Goal: Obtain resource: Download file/media

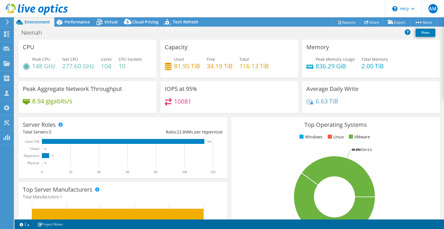
select select "USD"
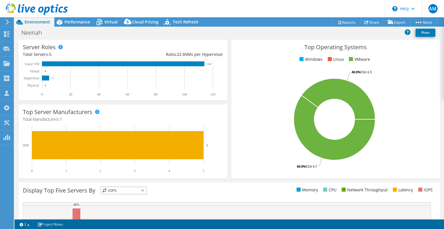
drag, startPoint x: 357, startPoint y: 29, endPoint x: 377, endPoint y: 27, distance: 19.4
click at [359, 29] on div "Neenah Print" at bounding box center [229, 32] width 430 height 11
click at [348, 20] on link "Reports" at bounding box center [346, 22] width 28 height 9
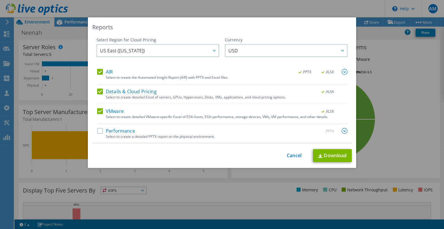
click at [97, 69] on label "AIR" at bounding box center [105, 72] width 16 height 6
click at [0, 0] on input "AIR" at bounding box center [0, 0] width 0 height 0
click at [100, 70] on label "AIR" at bounding box center [105, 72] width 16 height 6
click at [0, 0] on input "AIR" at bounding box center [0, 0] width 0 height 0
click at [97, 110] on label "VMware" at bounding box center [110, 111] width 27 height 6
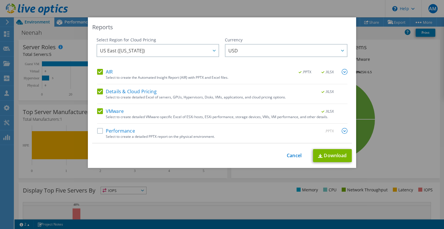
click at [0, 0] on input "VMware" at bounding box center [0, 0] width 0 height 0
click at [97, 91] on label "Details & Cloud Pricing" at bounding box center [127, 91] width 60 height 6
click at [0, 0] on input "Details & Cloud Pricing" at bounding box center [0, 0] width 0 height 0
click at [99, 71] on label "AIR" at bounding box center [105, 72] width 16 height 6
click at [0, 0] on input "AIR" at bounding box center [0, 0] width 0 height 0
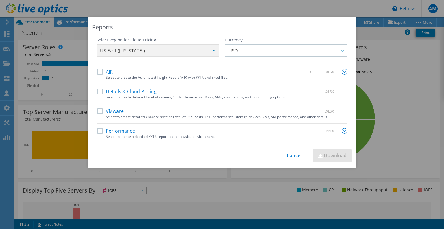
click at [99, 91] on label "Details & Cloud Pricing" at bounding box center [127, 91] width 60 height 6
click at [0, 0] on input "Details & Cloud Pricing" at bounding box center [0, 0] width 0 height 0
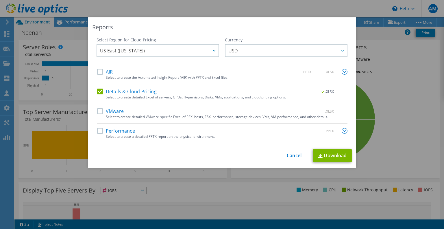
click at [99, 69] on label "AIR" at bounding box center [105, 72] width 16 height 6
click at [0, 0] on input "AIR" at bounding box center [0, 0] width 0 height 0
click at [98, 110] on label "VMware" at bounding box center [110, 111] width 27 height 6
click at [0, 0] on input "VMware" at bounding box center [0, 0] width 0 height 0
click at [98, 131] on label "Performance" at bounding box center [116, 131] width 38 height 6
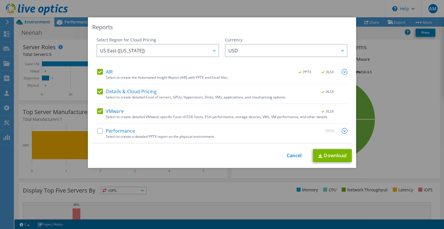
click at [0, 0] on input "Performance" at bounding box center [0, 0] width 0 height 0
click at [97, 129] on label "Performance" at bounding box center [116, 131] width 38 height 6
click at [0, 0] on input "Performance" at bounding box center [0, 0] width 0 height 0
click at [332, 151] on link "Download" at bounding box center [332, 155] width 39 height 13
drag, startPoint x: 252, startPoint y: 27, endPoint x: 254, endPoint y: 32, distance: 5.0
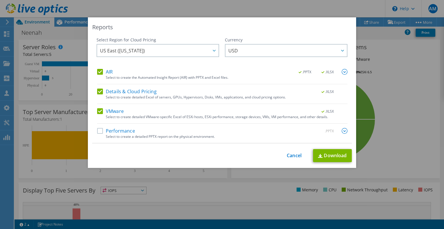
click at [252, 27] on div "Reports" at bounding box center [222, 27] width 260 height 8
click at [396, 96] on div "Reports Select Region for Cloud Pricing Asia Pacific ([GEOGRAPHIC_DATA]) [GEOGR…" at bounding box center [222, 114] width 444 height 194
